Goal: Task Accomplishment & Management: Use online tool/utility

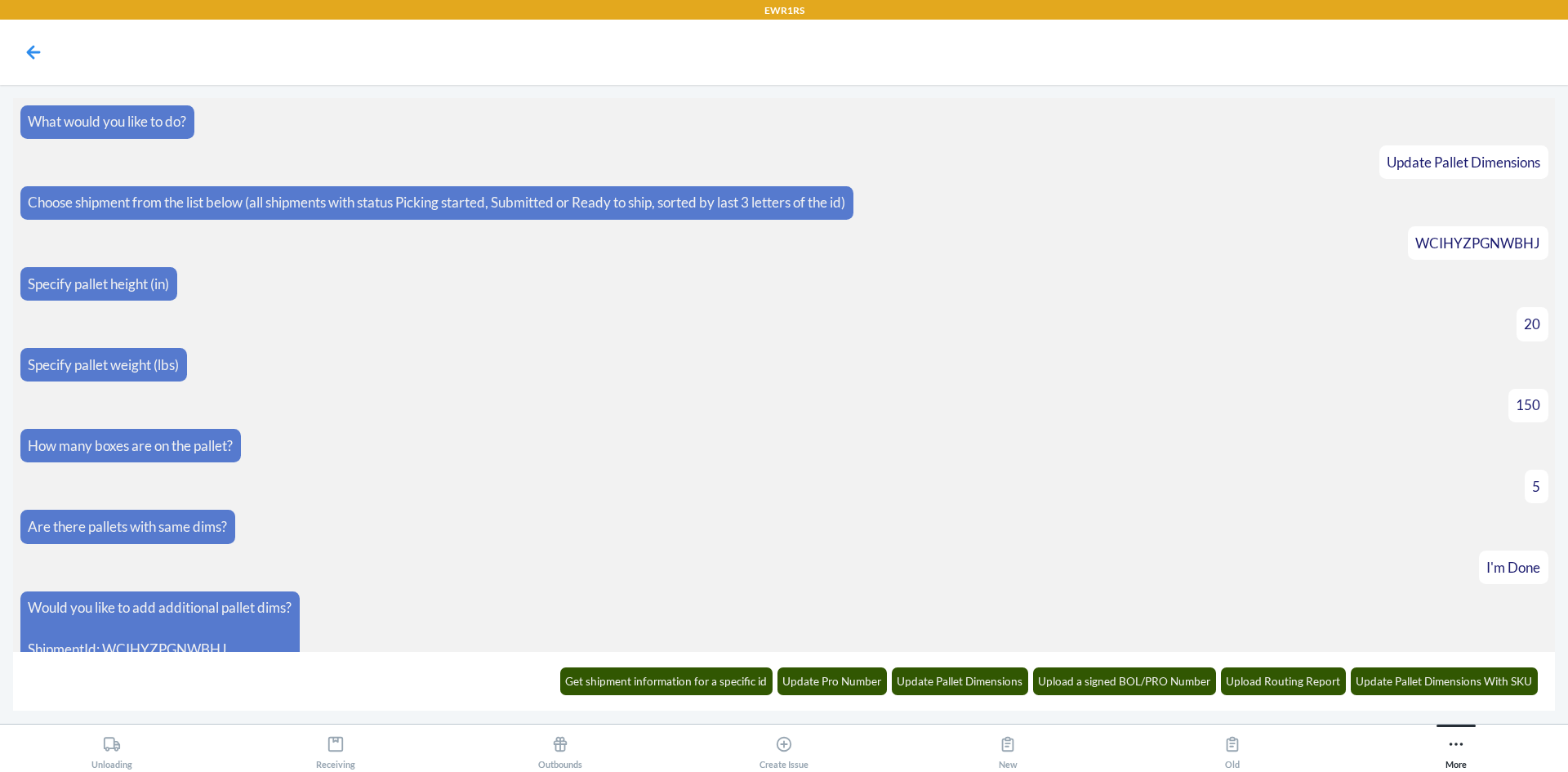
scroll to position [652, 0]
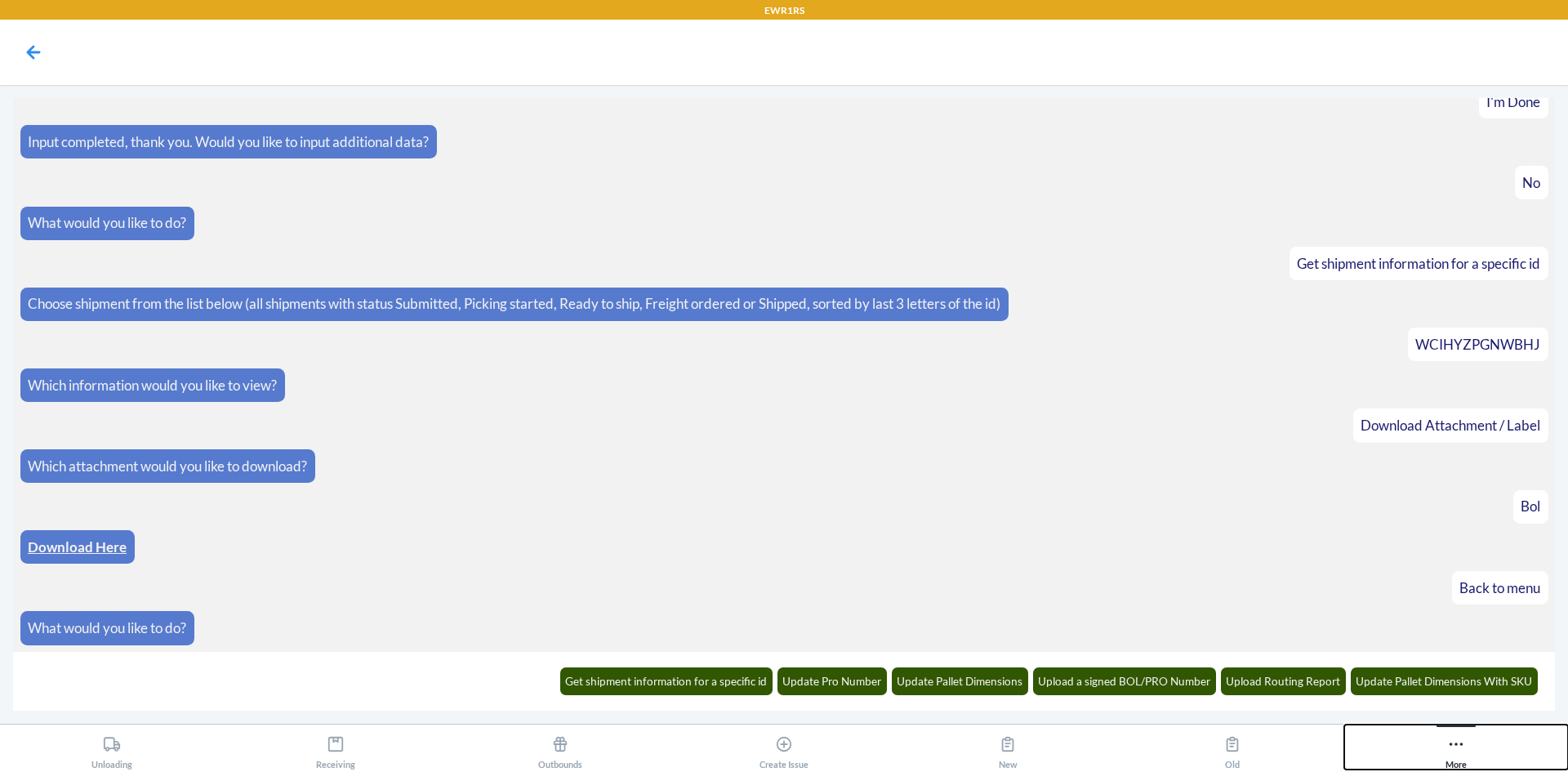
click at [1495, 741] on button "More" at bounding box center [1456, 747] width 224 height 45
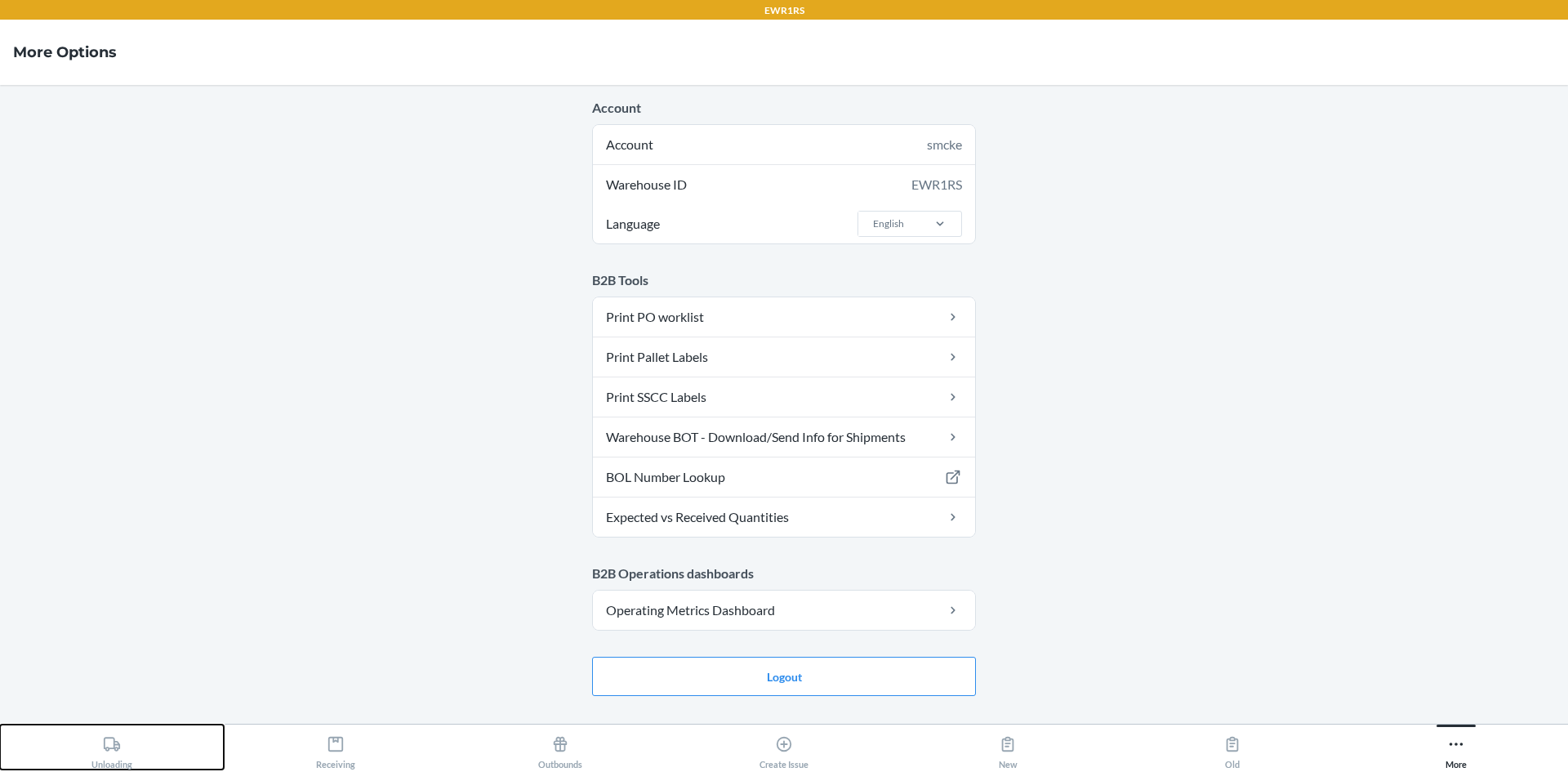
click at [91, 747] on div "Unloading" at bounding box center [111, 749] width 40 height 40
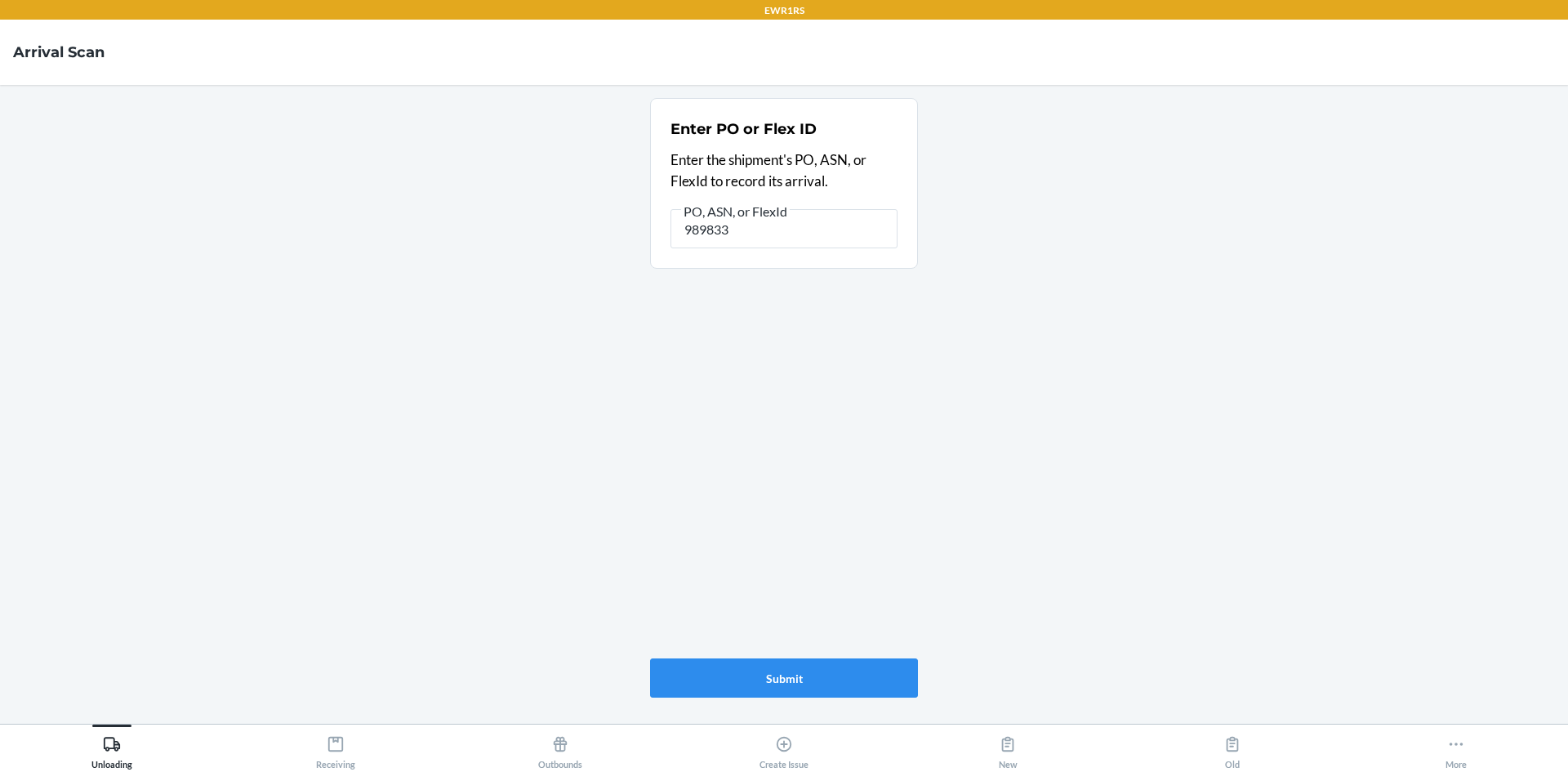
type input "9898332"
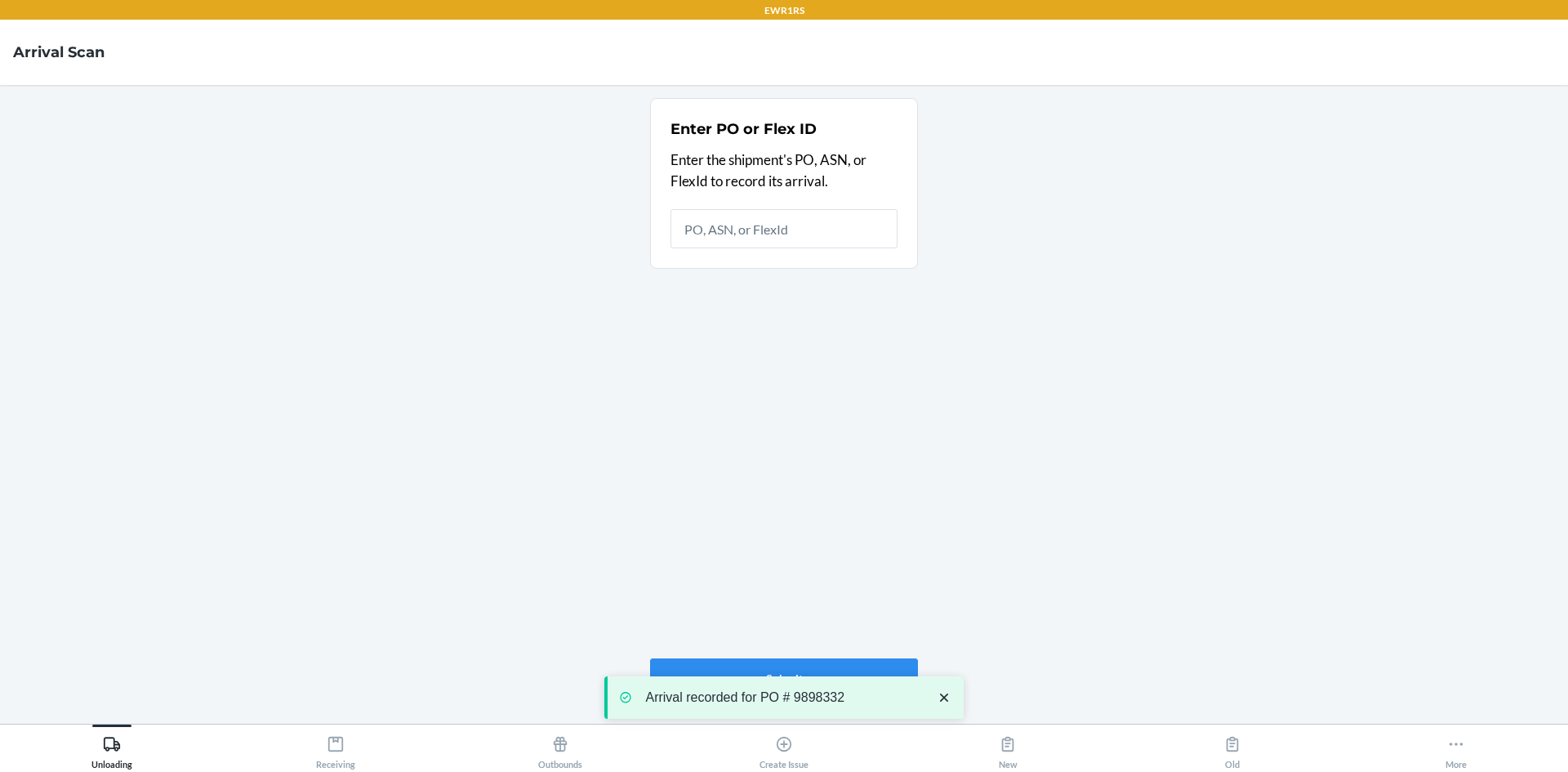
click at [831, 692] on p "Arrival recorded for PO # 9898332" at bounding box center [782, 698] width 274 height 16
copy p "9898332"
click at [802, 224] on input "text" at bounding box center [784, 229] width 227 height 40
drag, startPoint x: 1439, startPoint y: 740, endPoint x: 1414, endPoint y: 730, distance: 26.9
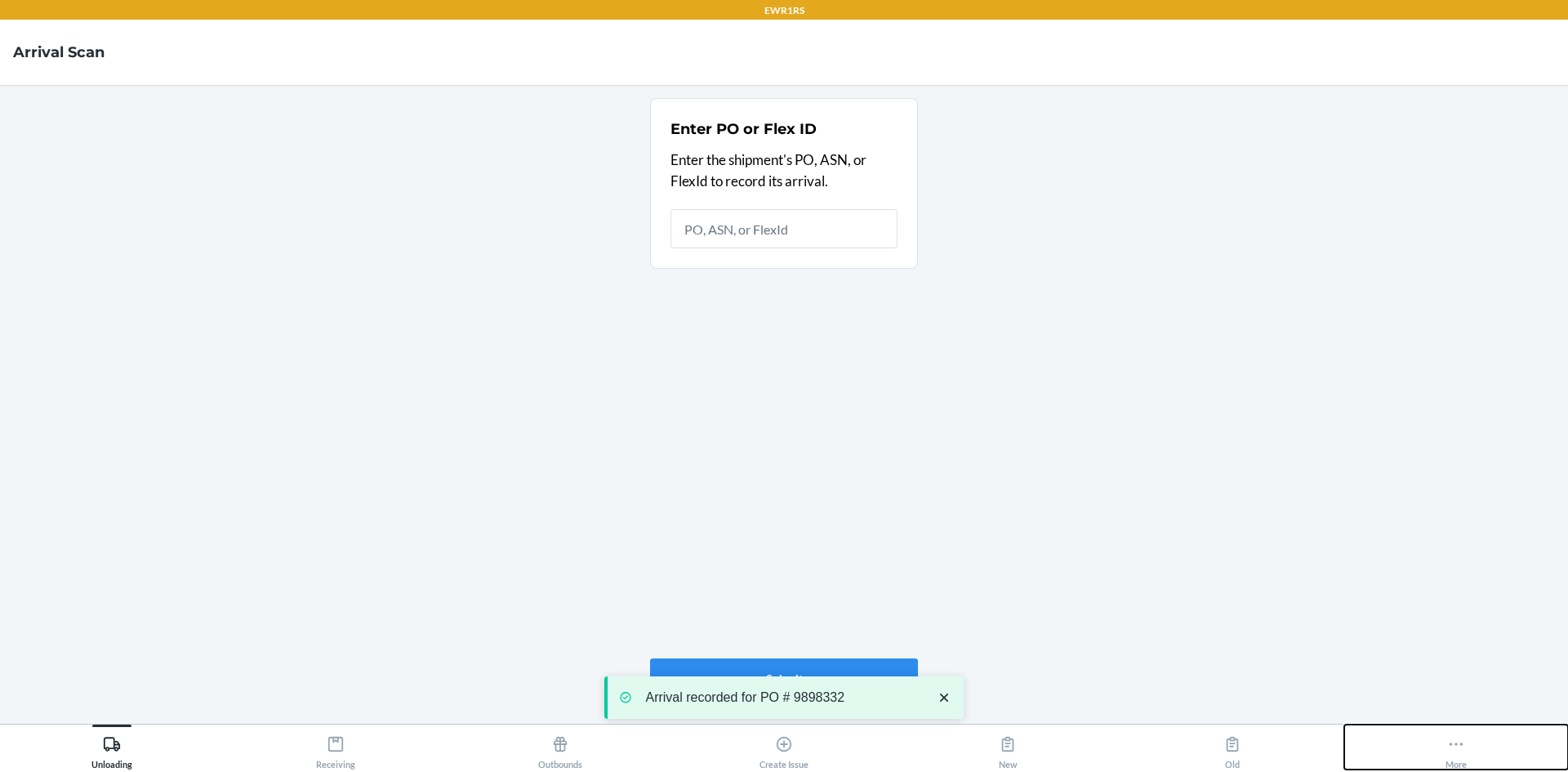
click at [1436, 738] on button "More" at bounding box center [1456, 747] width 224 height 45
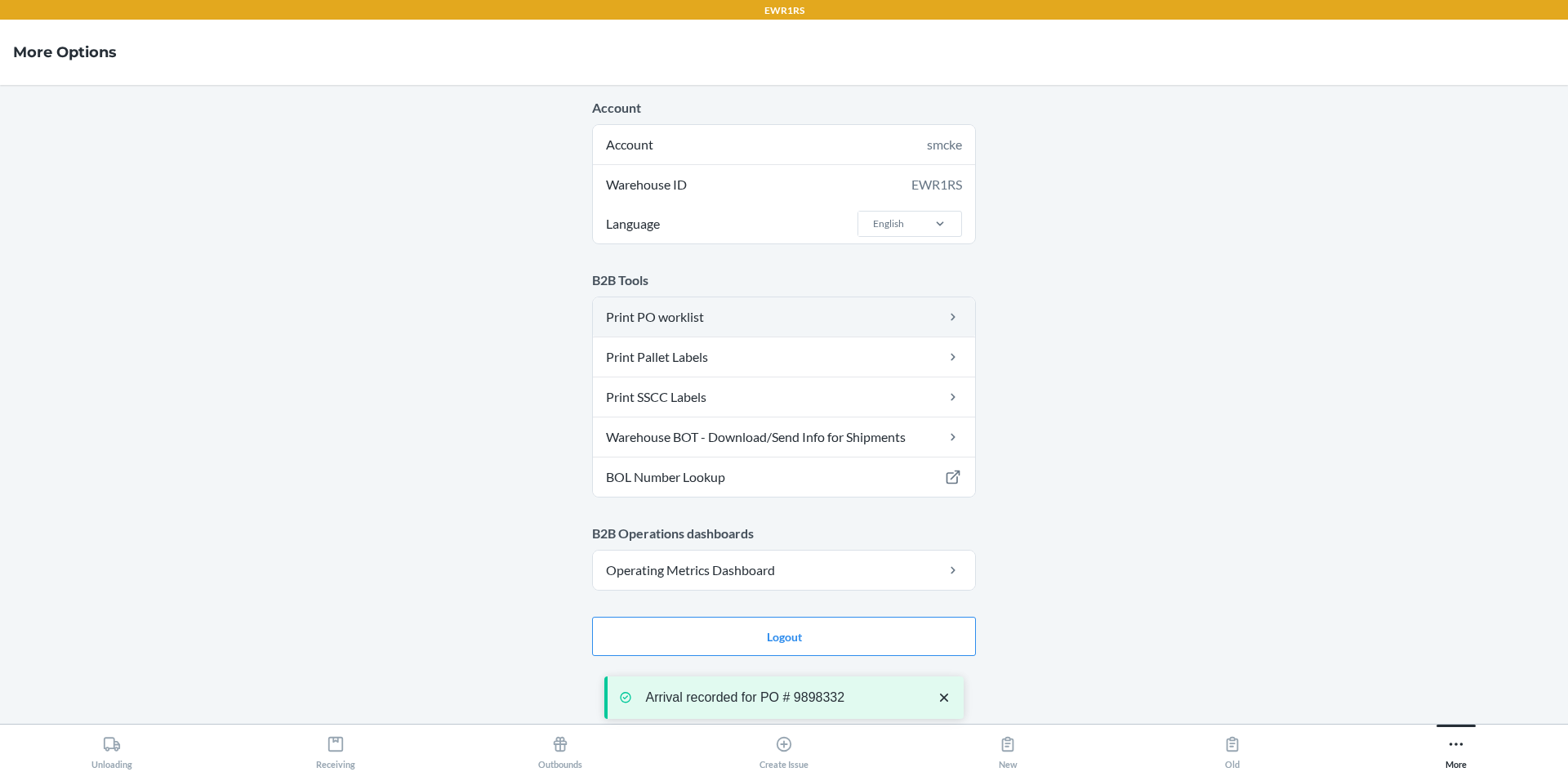
click at [723, 314] on link "Print PO worklist" at bounding box center [784, 318] width 382 height 40
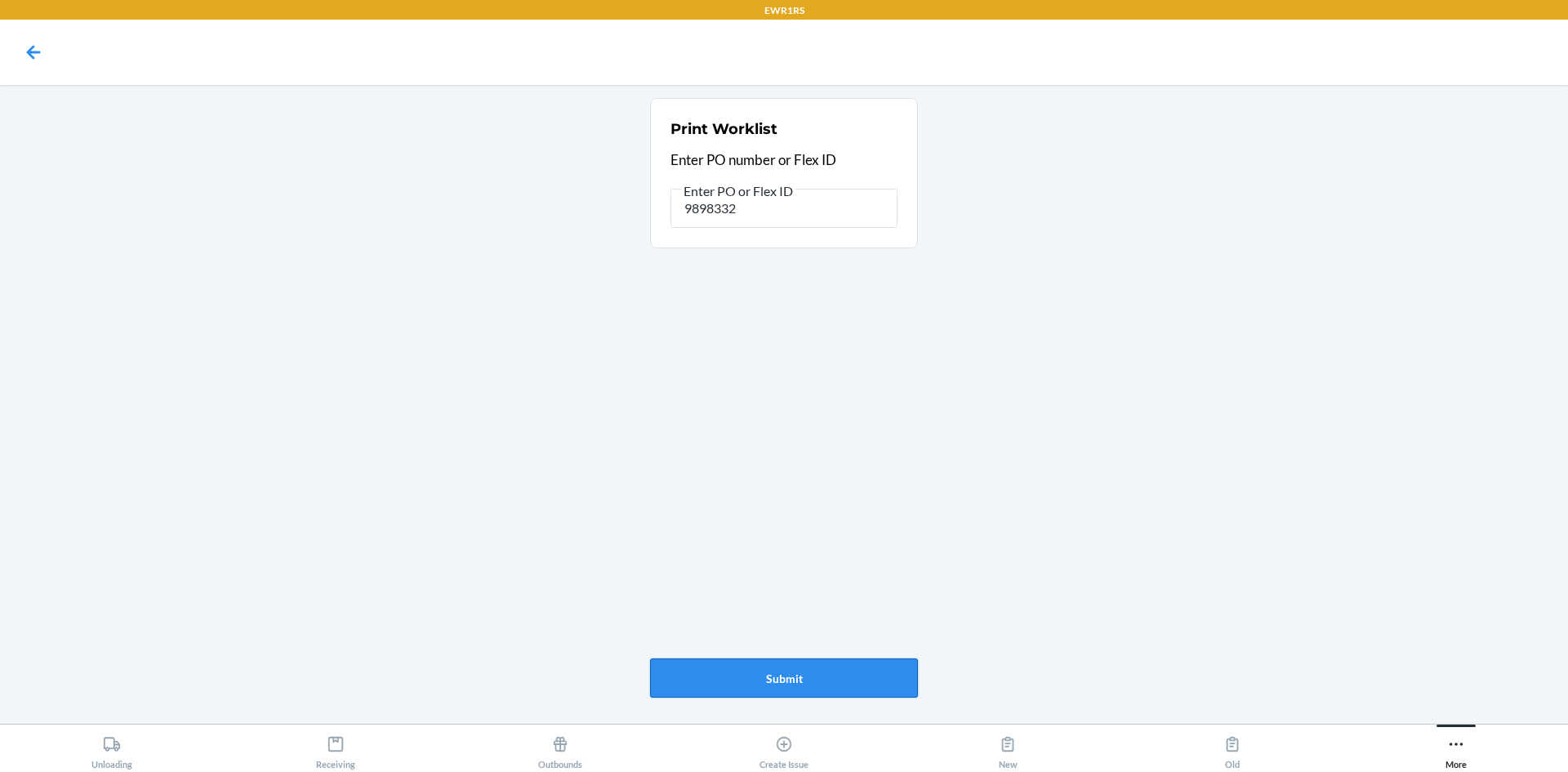
type input "9898332"
click at [857, 675] on button "Submit" at bounding box center [784, 678] width 268 height 40
